Goal: Find specific page/section

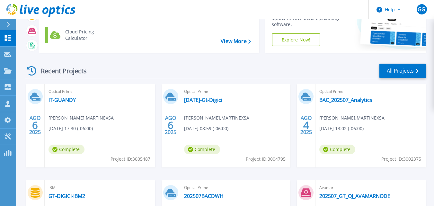
scroll to position [56, 0]
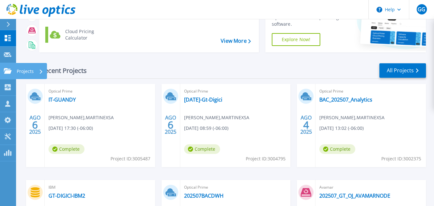
click at [7, 75] on link "Projects Projects" at bounding box center [8, 71] width 16 height 16
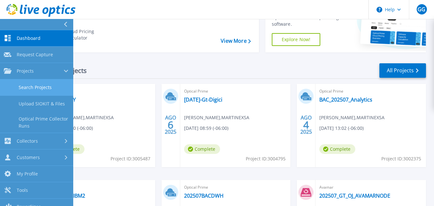
click at [42, 87] on link "Search Projects" at bounding box center [36, 87] width 73 height 16
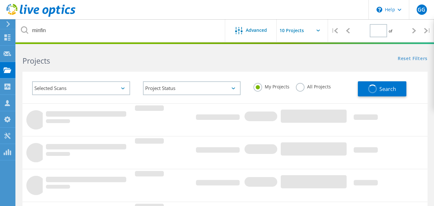
type input "1"
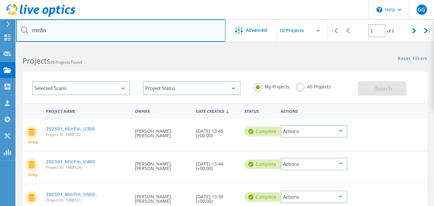
click at [63, 29] on input "minfin" at bounding box center [121, 30] width 210 height 23
click at [42, 30] on input "minfin" at bounding box center [121, 30] width 210 height 23
type input "anacafe"
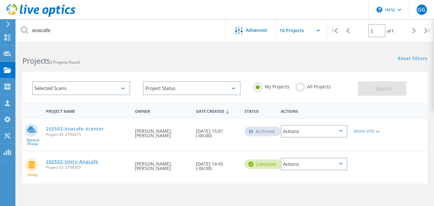
click at [81, 162] on link "202502-Unity-Anacafe" at bounding box center [72, 162] width 52 height 5
